Goal: Participate in discussion: Engage in conversation with other users on a specific topic

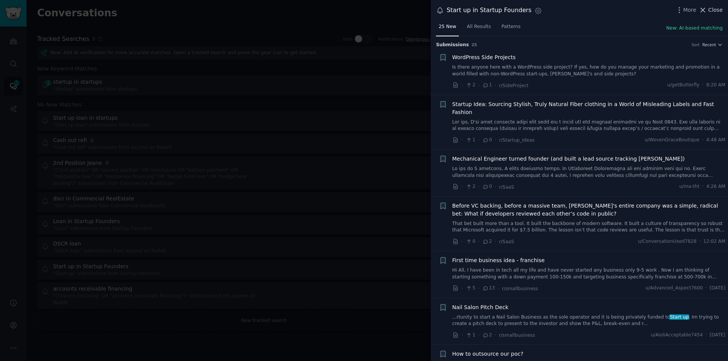
click at [717, 9] on span "Close" at bounding box center [715, 10] width 14 height 8
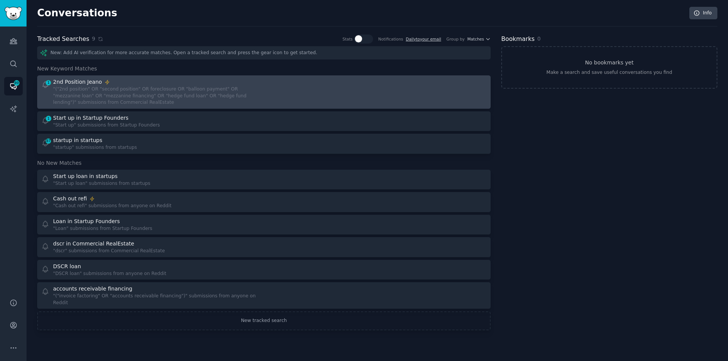
click at [191, 85] on div "2nd Position Jeano" at bounding box center [155, 82] width 205 height 8
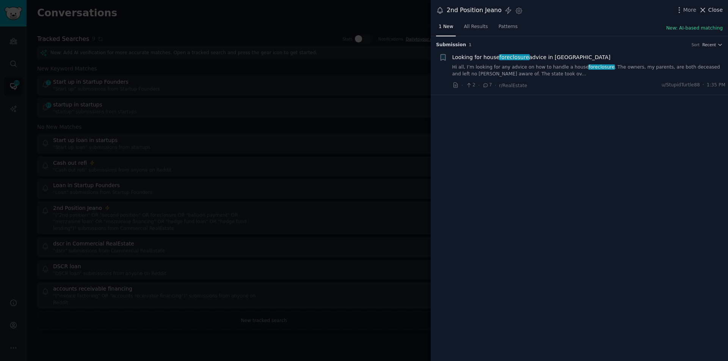
click at [718, 8] on span "Close" at bounding box center [715, 10] width 14 height 8
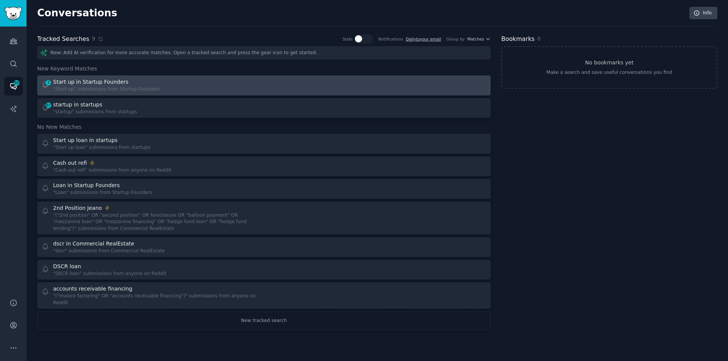
click at [136, 80] on div "Start up in Startup Founders" at bounding box center [106, 82] width 107 height 8
